Goal: Task Accomplishment & Management: Manage account settings

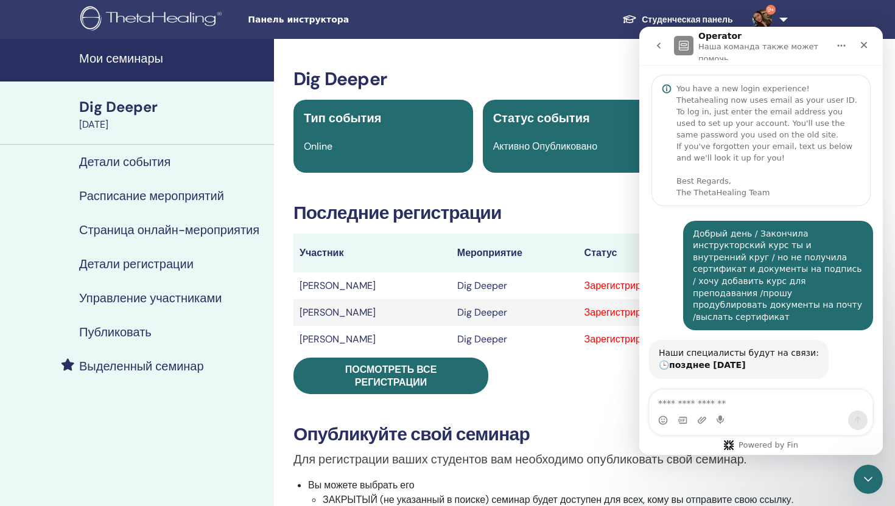
scroll to position [2, 0]
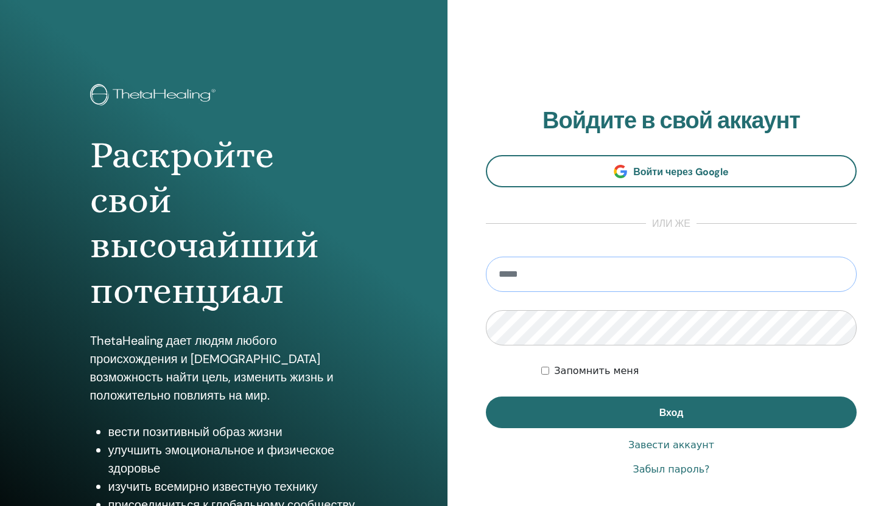
type input "**********"
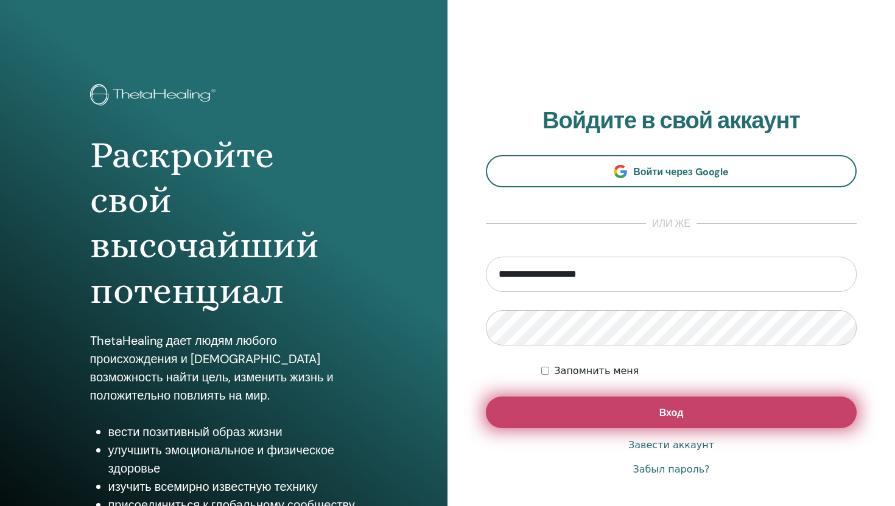
click at [654, 416] on button "Вход" at bounding box center [671, 413] width 371 height 32
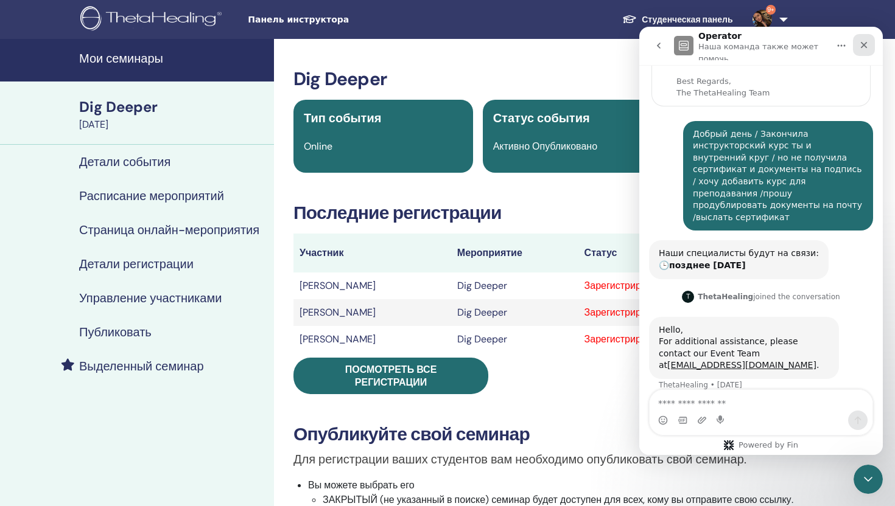
scroll to position [102, 0]
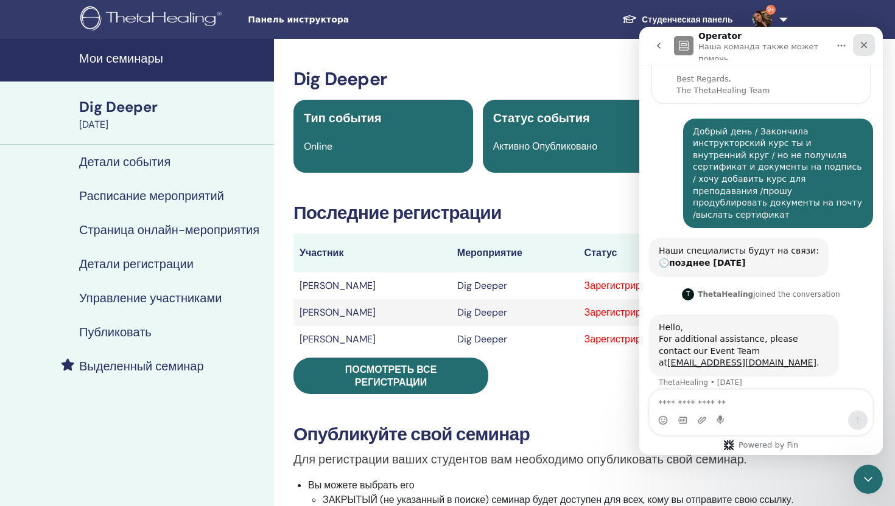
click at [869, 40] on div "Закрыть" at bounding box center [864, 45] width 22 height 22
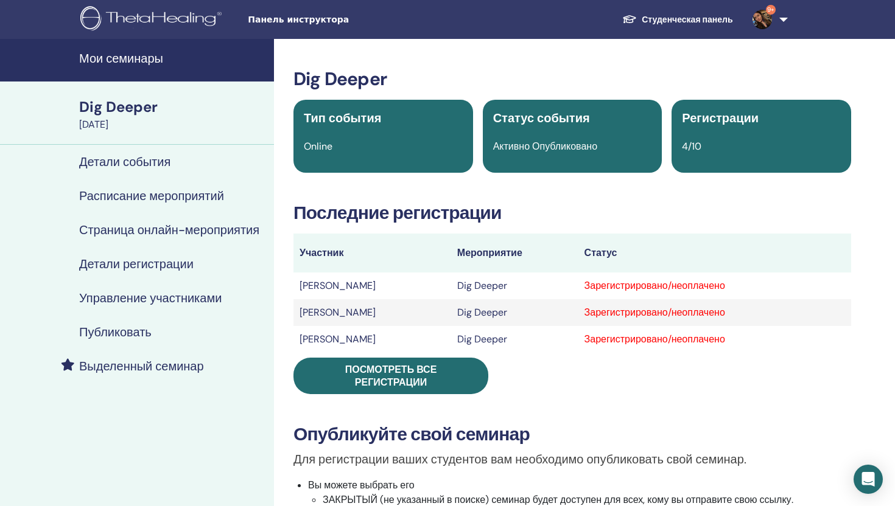
click at [654, 24] on link "Студенческая панель" at bounding box center [677, 20] width 130 height 23
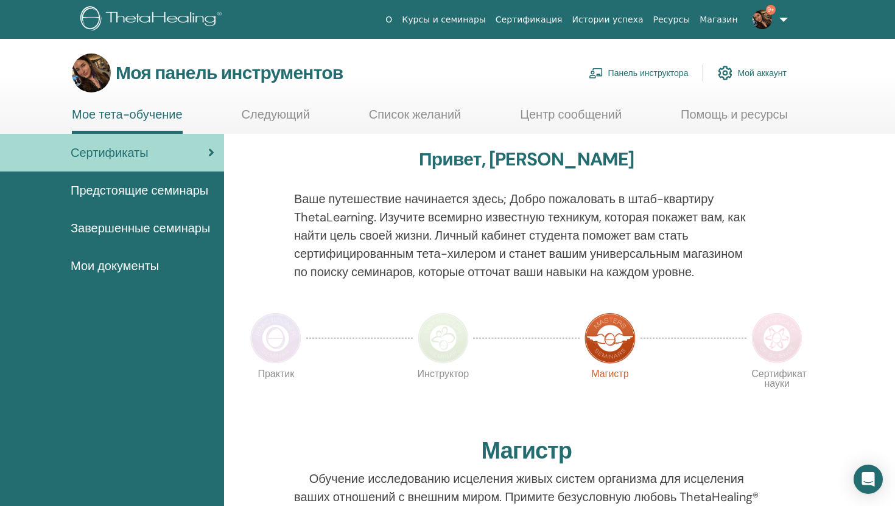
click at [650, 74] on font "Панель инструктора" at bounding box center [648, 73] width 80 height 11
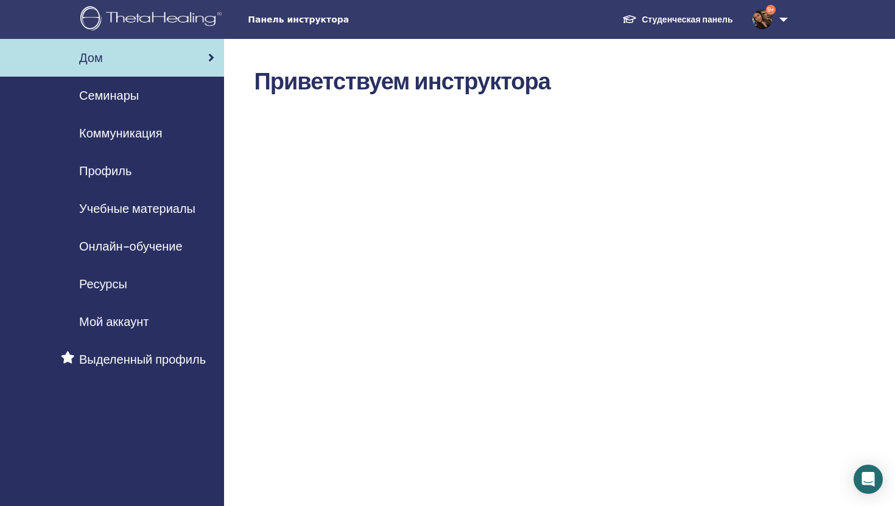
click at [157, 96] on div "Семинары" at bounding box center [112, 95] width 205 height 18
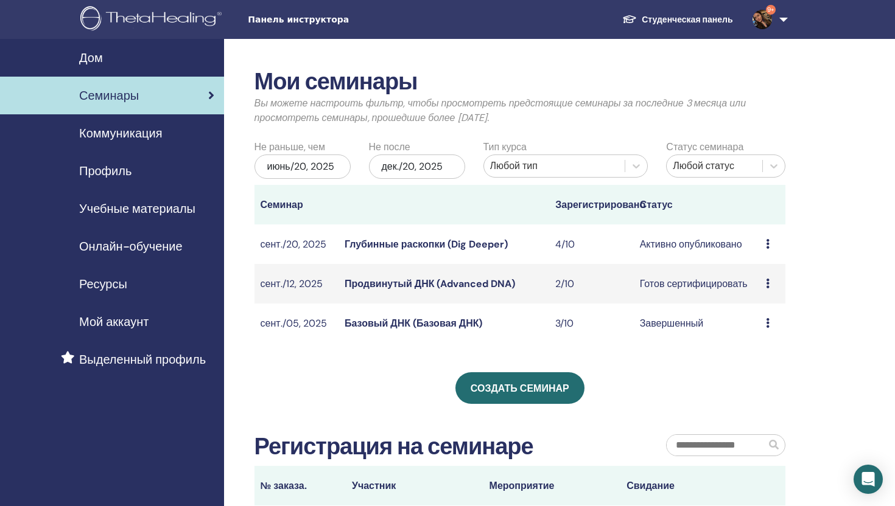
click at [462, 240] on font "Глубинные раскопки (Dig Deeper)" at bounding box center [426, 244] width 163 height 13
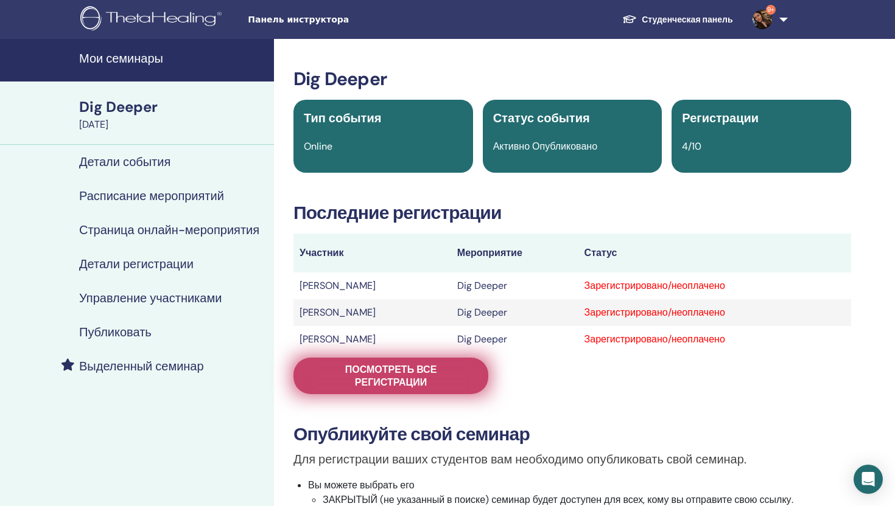
click at [425, 390] on link "Посмотреть все регистрации" at bounding box center [390, 376] width 195 height 37
